Goal: Task Accomplishment & Management: Use online tool/utility

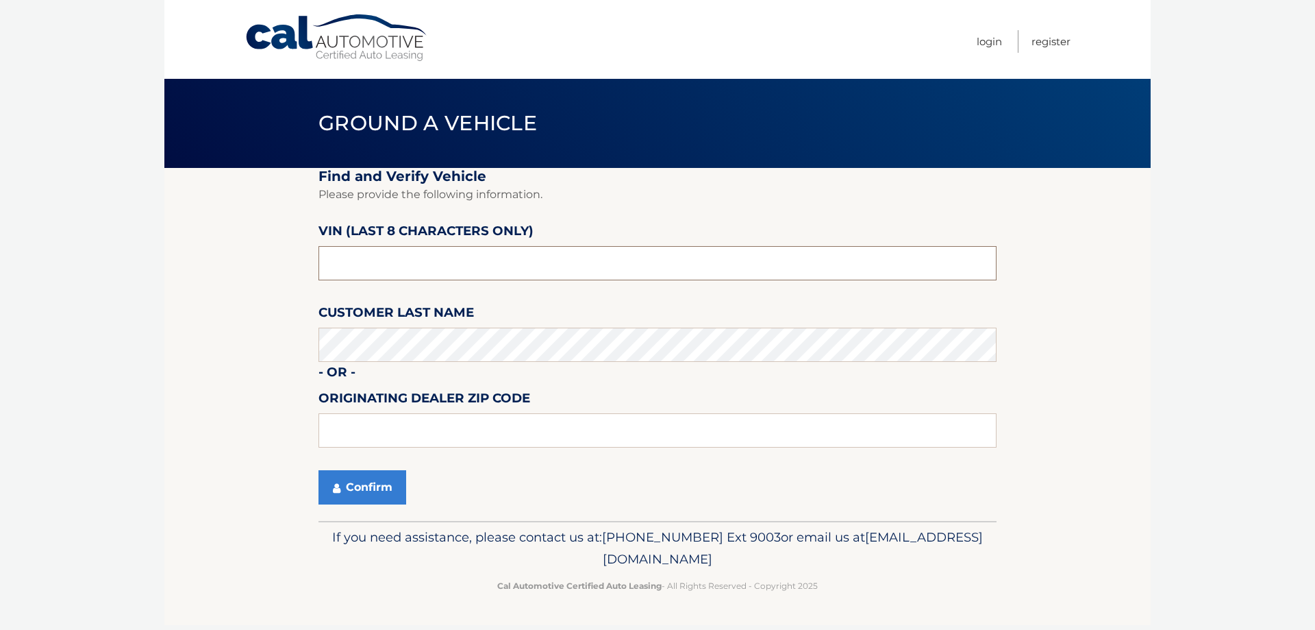
click at [430, 263] on input "text" at bounding box center [658, 263] width 678 height 34
type input "ns151816"
click at [375, 486] on button "Confirm" at bounding box center [363, 487] width 88 height 34
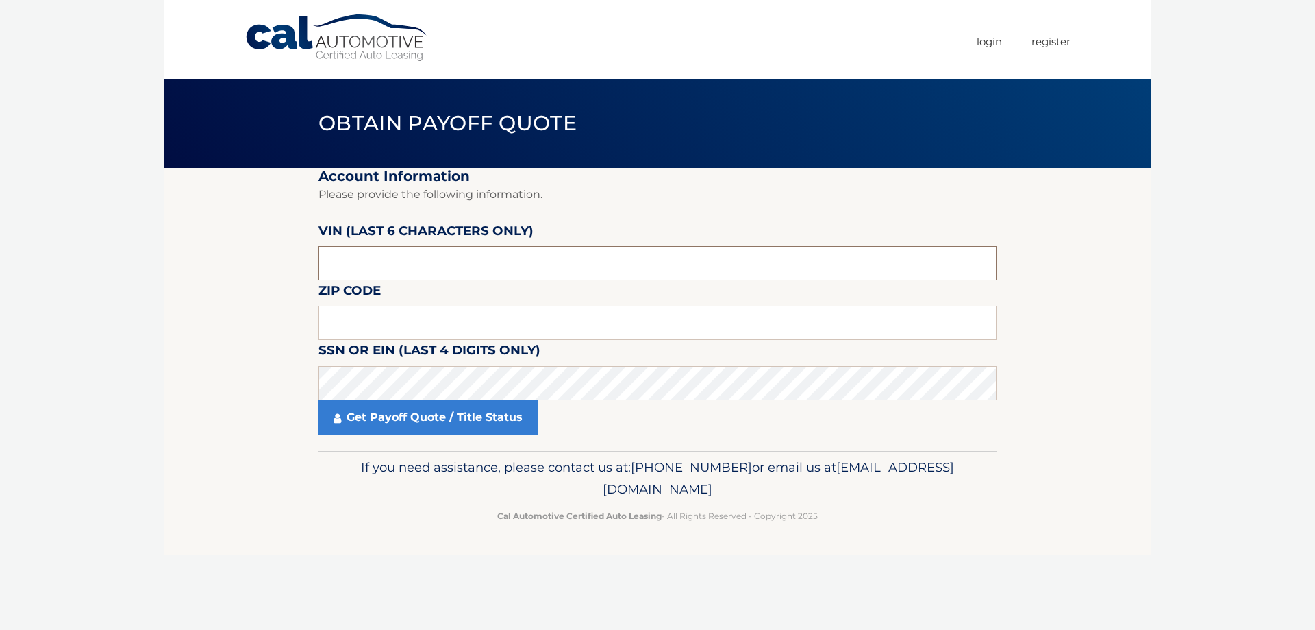
click at [393, 263] on input "text" at bounding box center [658, 263] width 678 height 34
type input "151816"
click at [477, 310] on input "text" at bounding box center [658, 323] width 678 height 34
type input "14513"
click at [428, 412] on link "Get Payoff Quote / Title Status" at bounding box center [428, 417] width 219 height 34
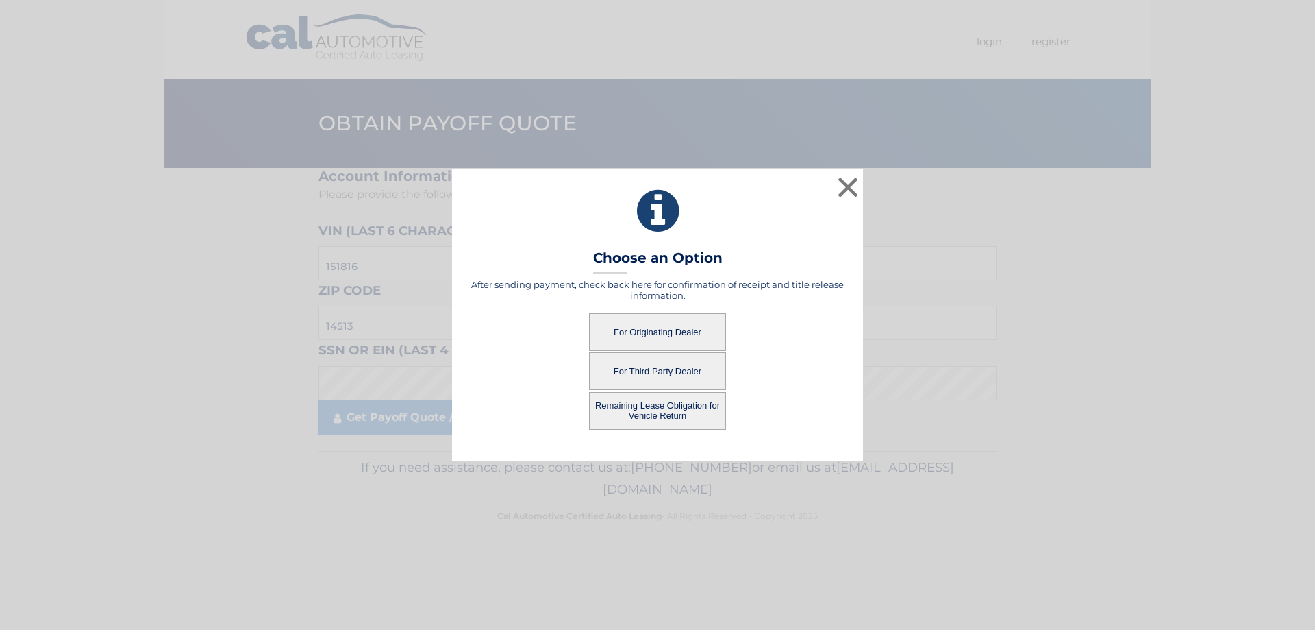
click at [638, 329] on button "For Originating Dealer" at bounding box center [657, 332] width 137 height 38
click at [641, 332] on button "For Originating Dealer" at bounding box center [657, 332] width 137 height 38
click at [673, 332] on button "For Originating Dealer" at bounding box center [657, 332] width 137 height 38
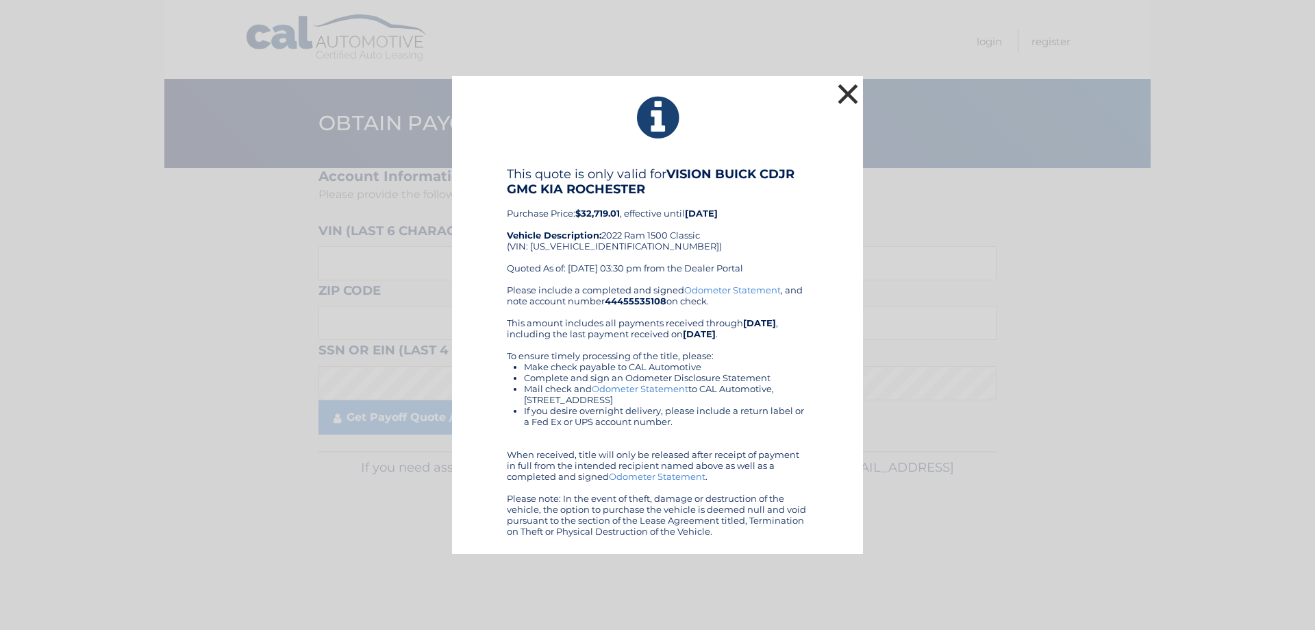
click at [848, 84] on button "×" at bounding box center [847, 93] width 27 height 27
